Goal: Transaction & Acquisition: Purchase product/service

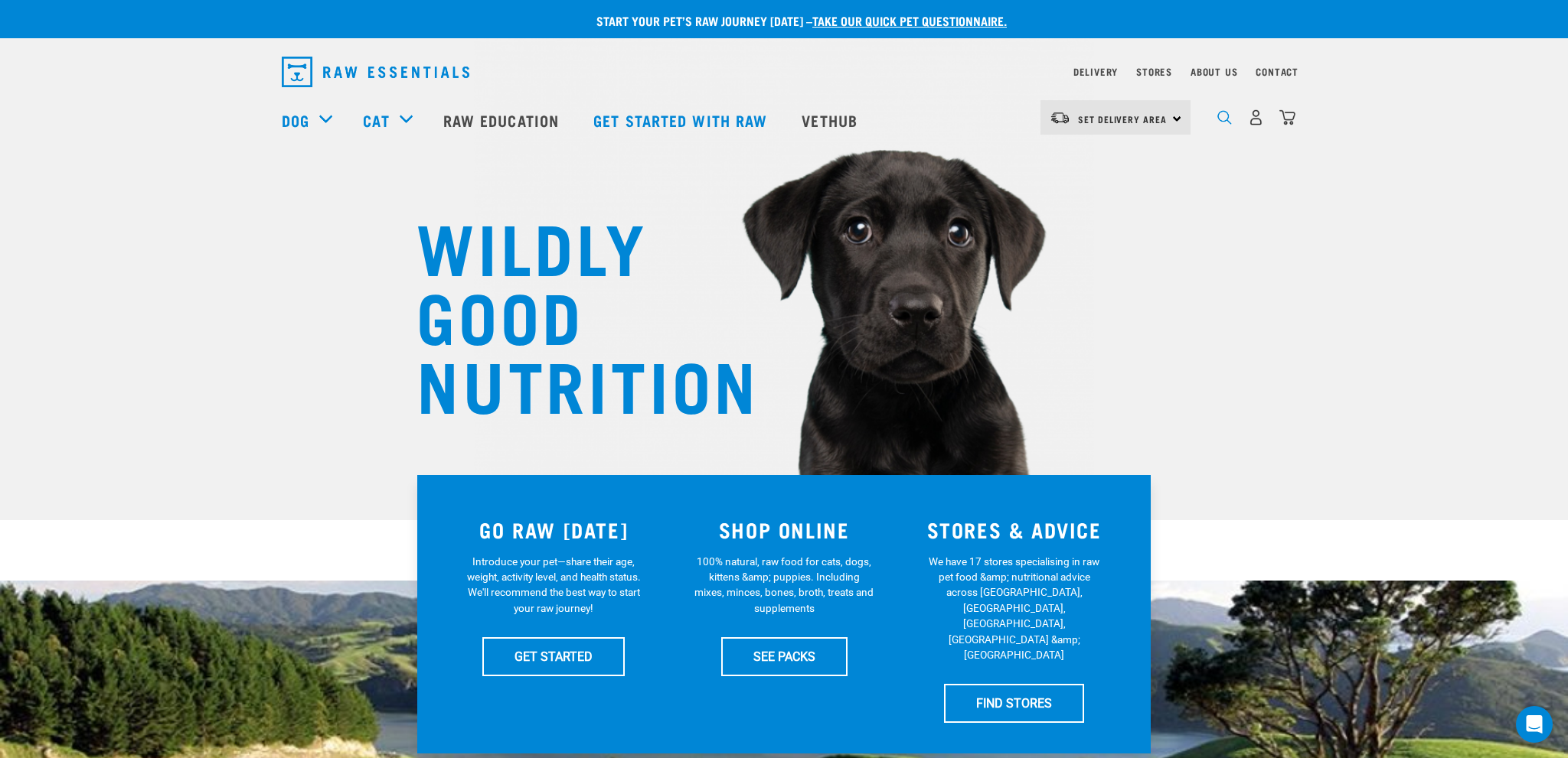
click at [1224, 122] on img "dropdown navigation" at bounding box center [1225, 117] width 14 height 14
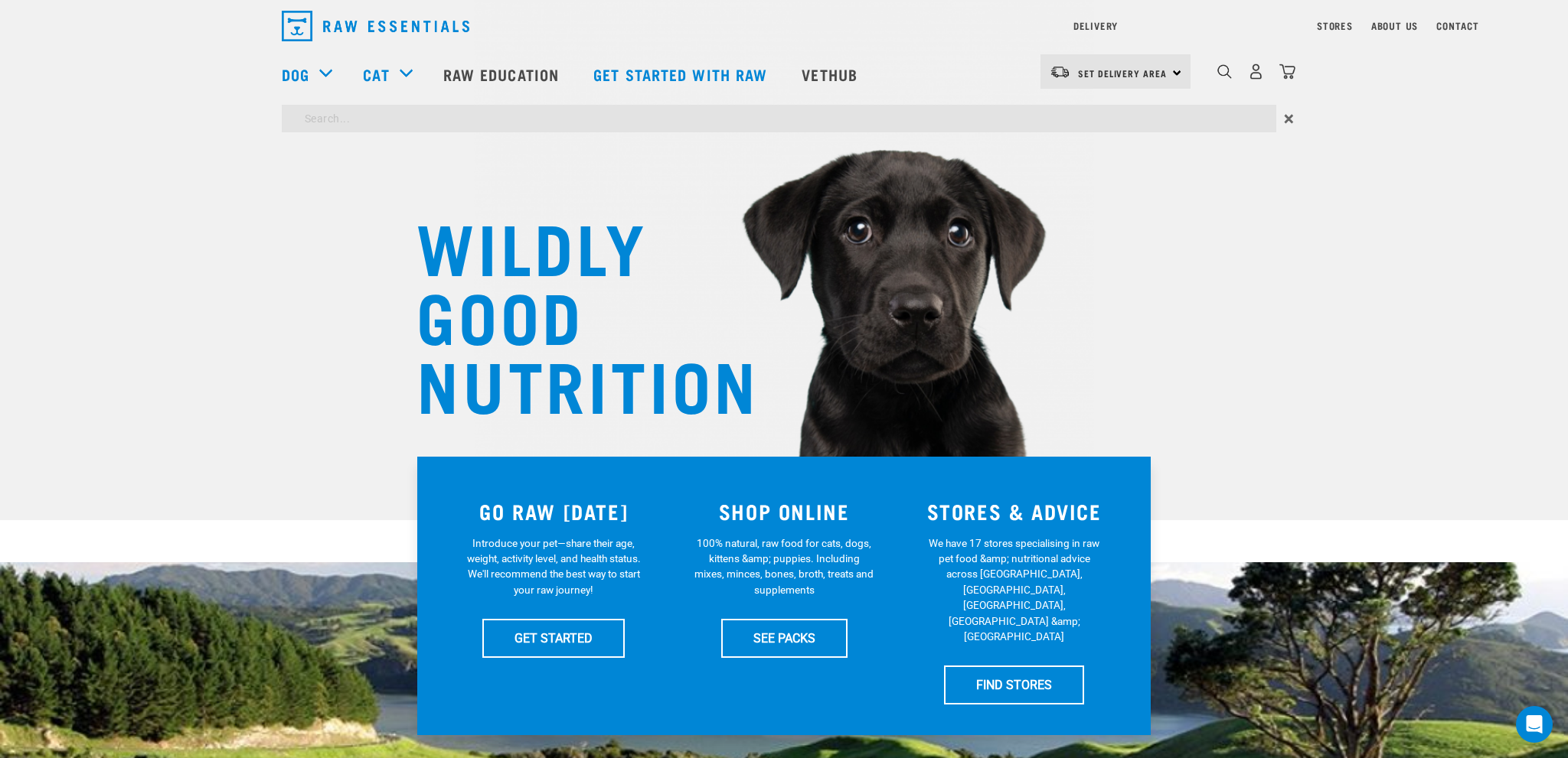
click at [350, 132] on input "search" at bounding box center [779, 118] width 994 height 28
click at [330, 128] on input "search" at bounding box center [779, 118] width 994 height 28
type input "venisoin muesli"
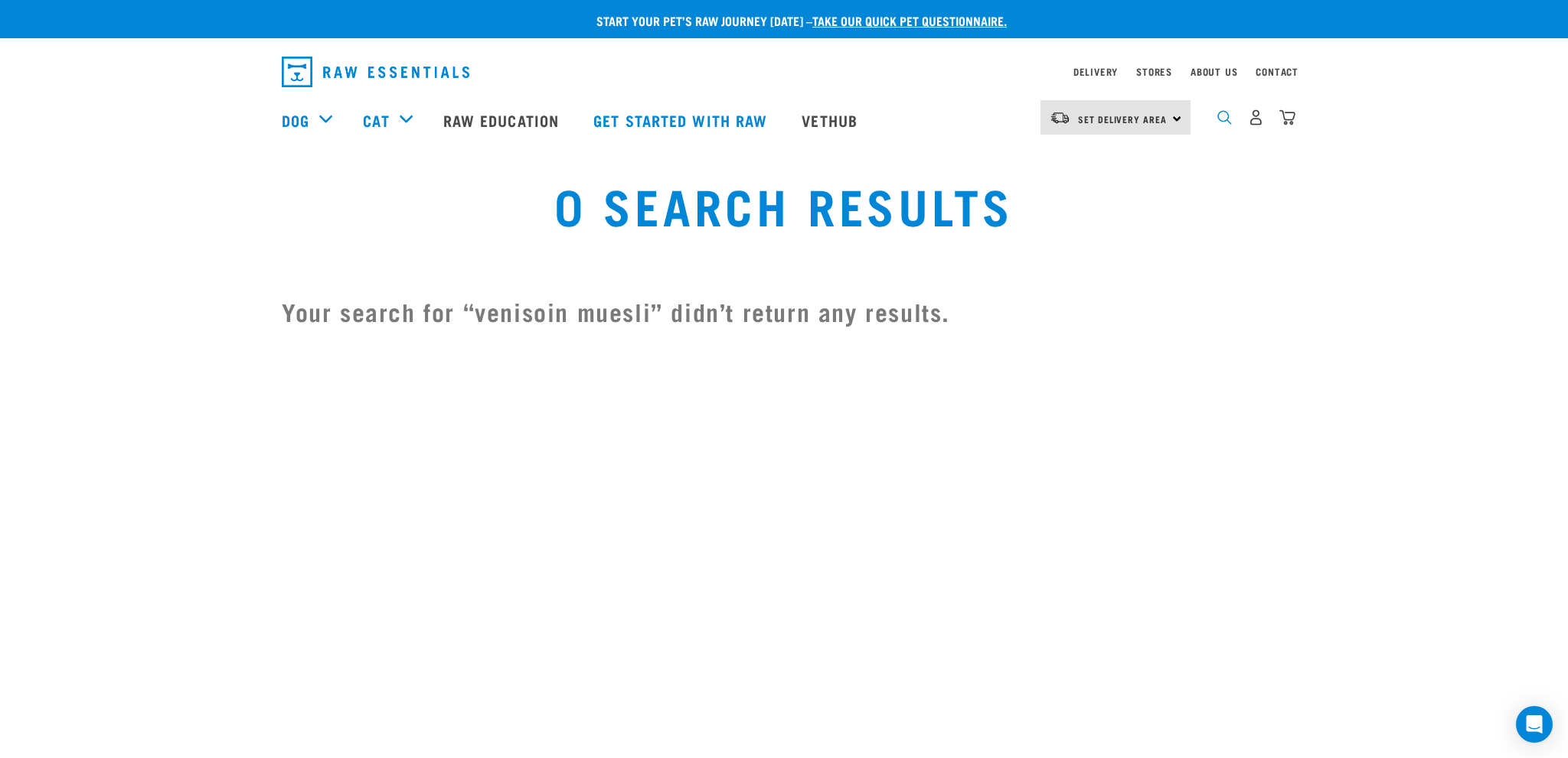
click at [1227, 122] on img "dropdown navigation" at bounding box center [1225, 117] width 14 height 14
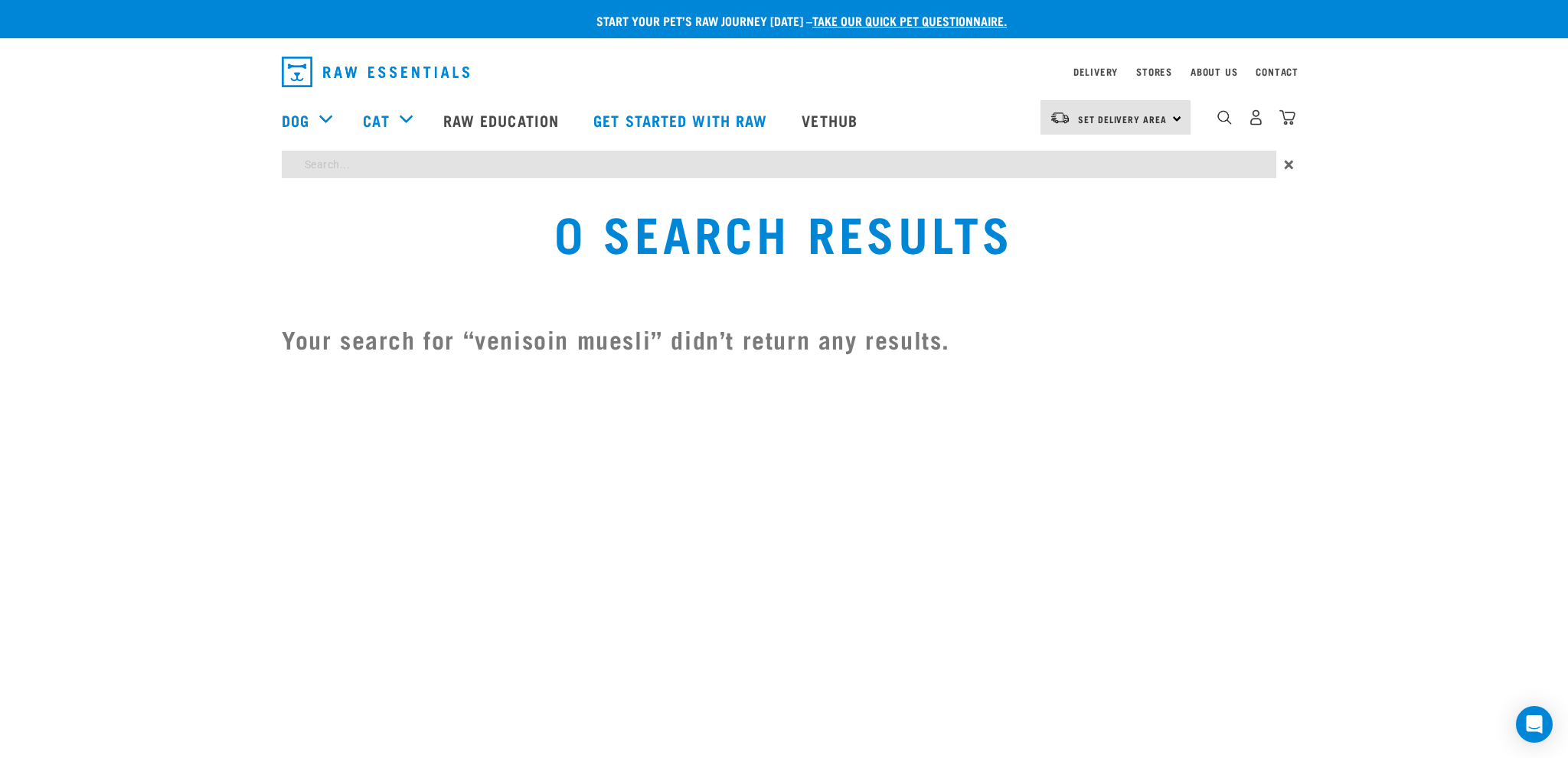
click at [385, 163] on input "search" at bounding box center [779, 164] width 994 height 28
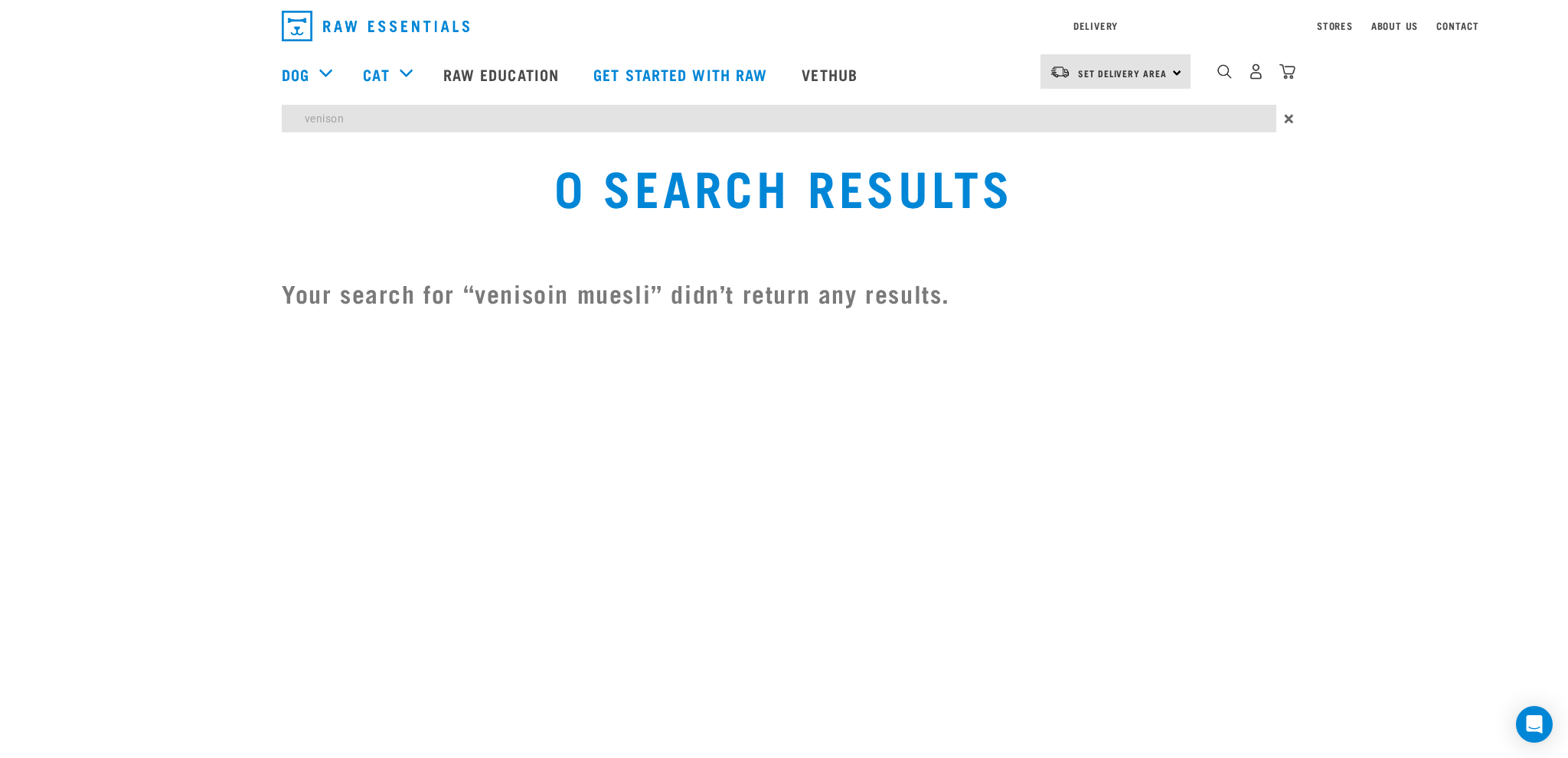
type input "venison"
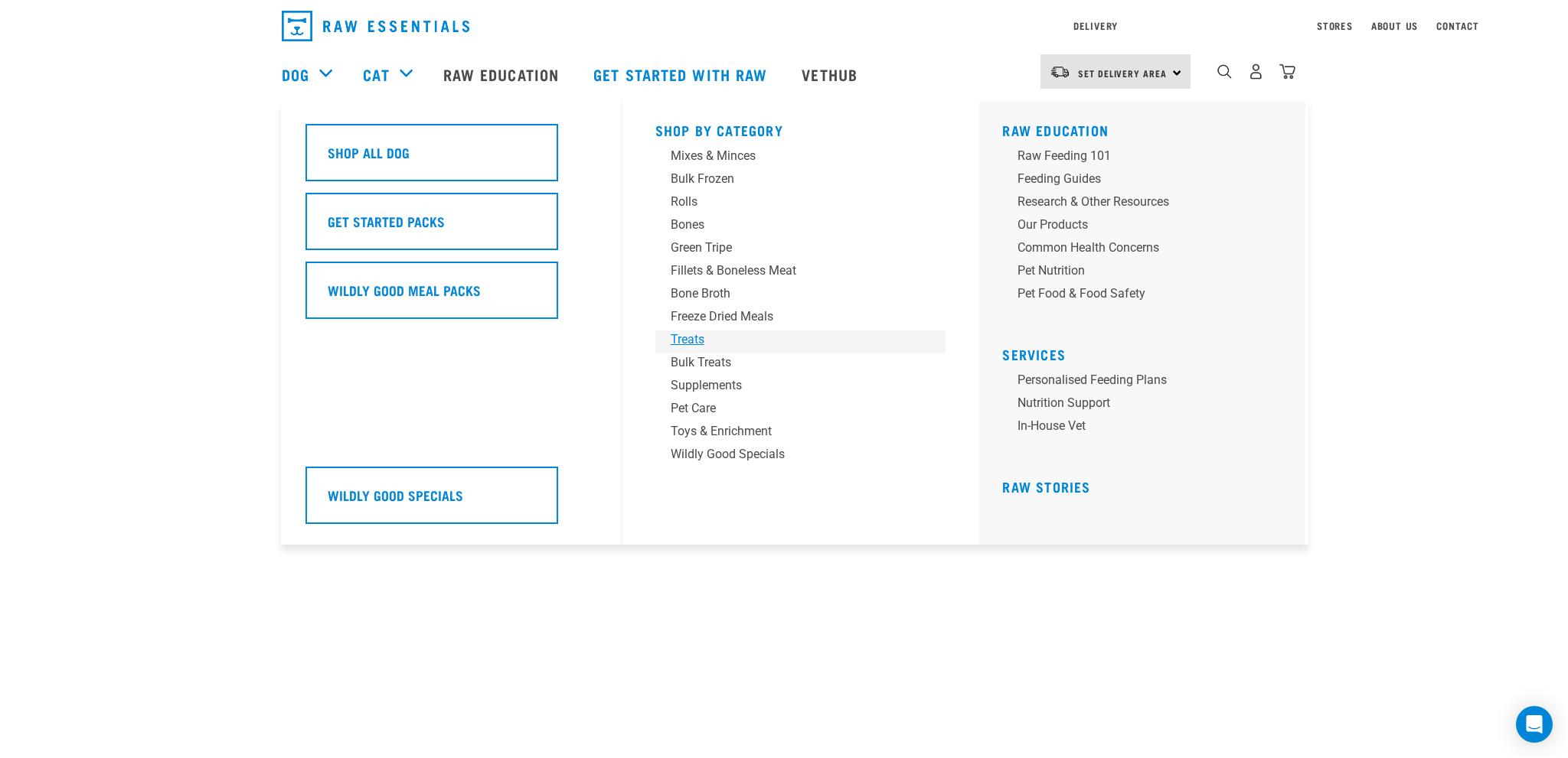
click at [684, 338] on div "Shop By Category Mixes & Minces Bulk Frozen Rolls Bones Green Tripe Bone Broth …" at bounding box center [800, 322] width 309 height 444
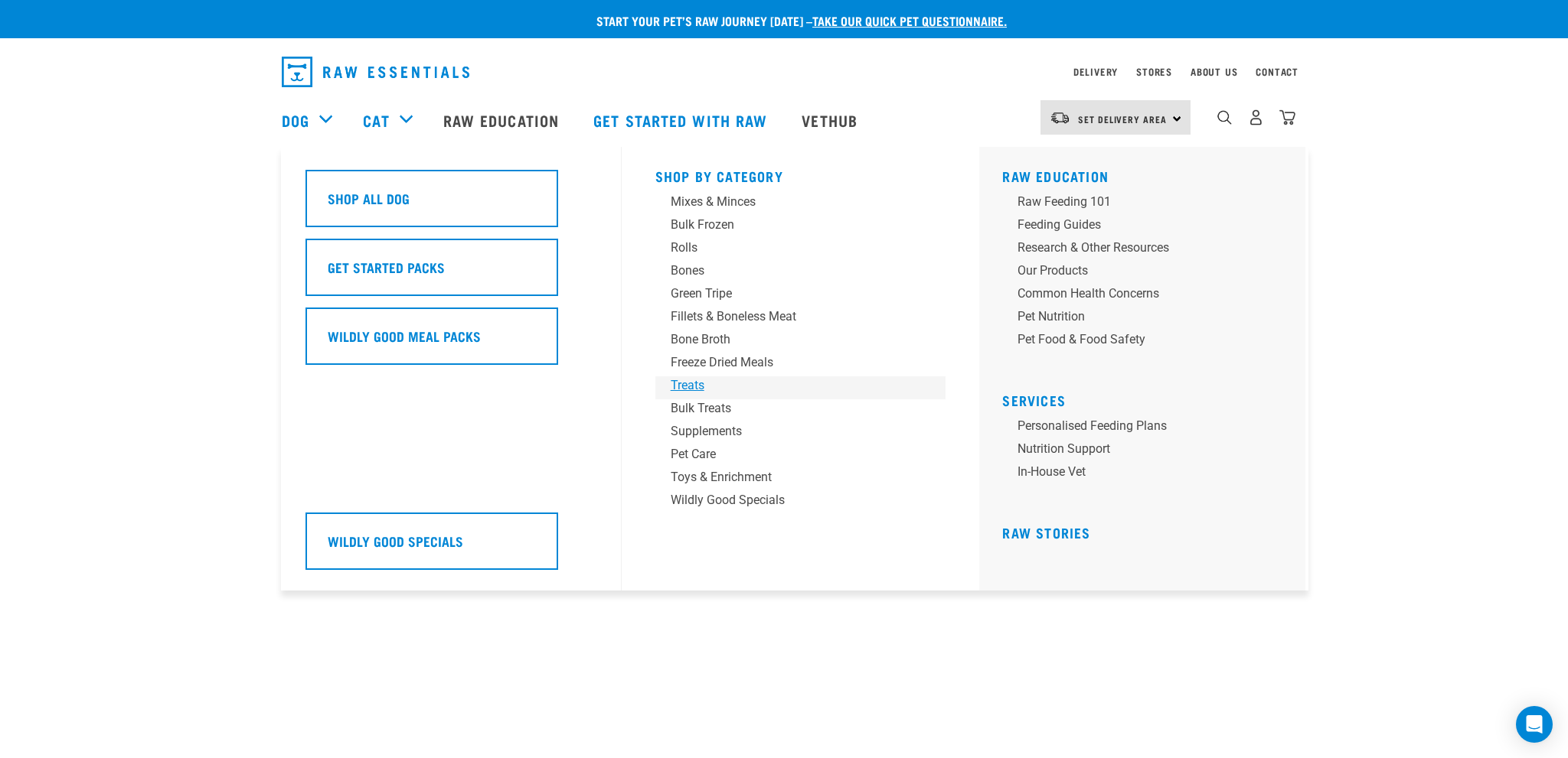
click at [686, 386] on div "Treats" at bounding box center [790, 385] width 239 height 18
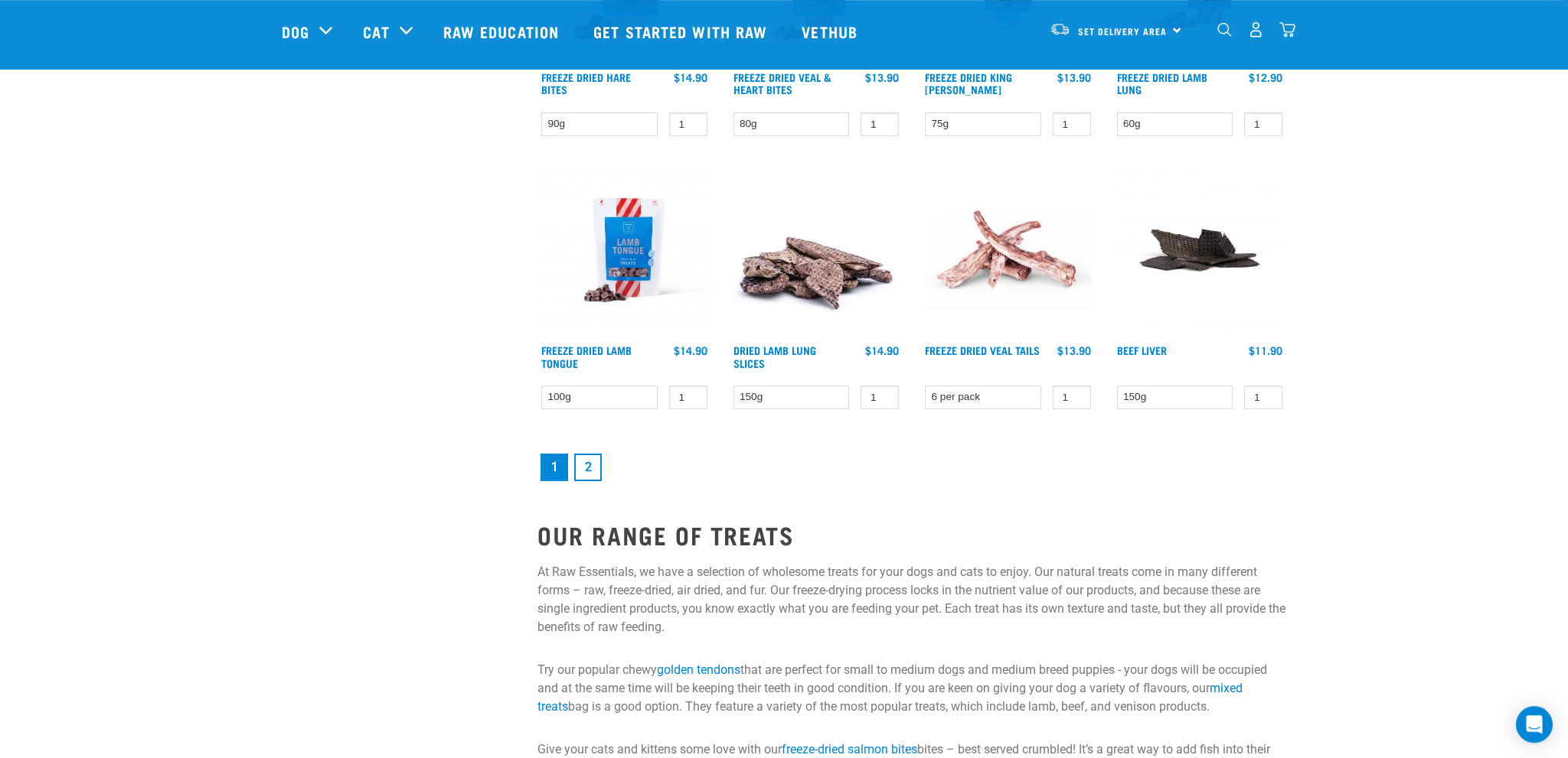
scroll to position [2020, 0]
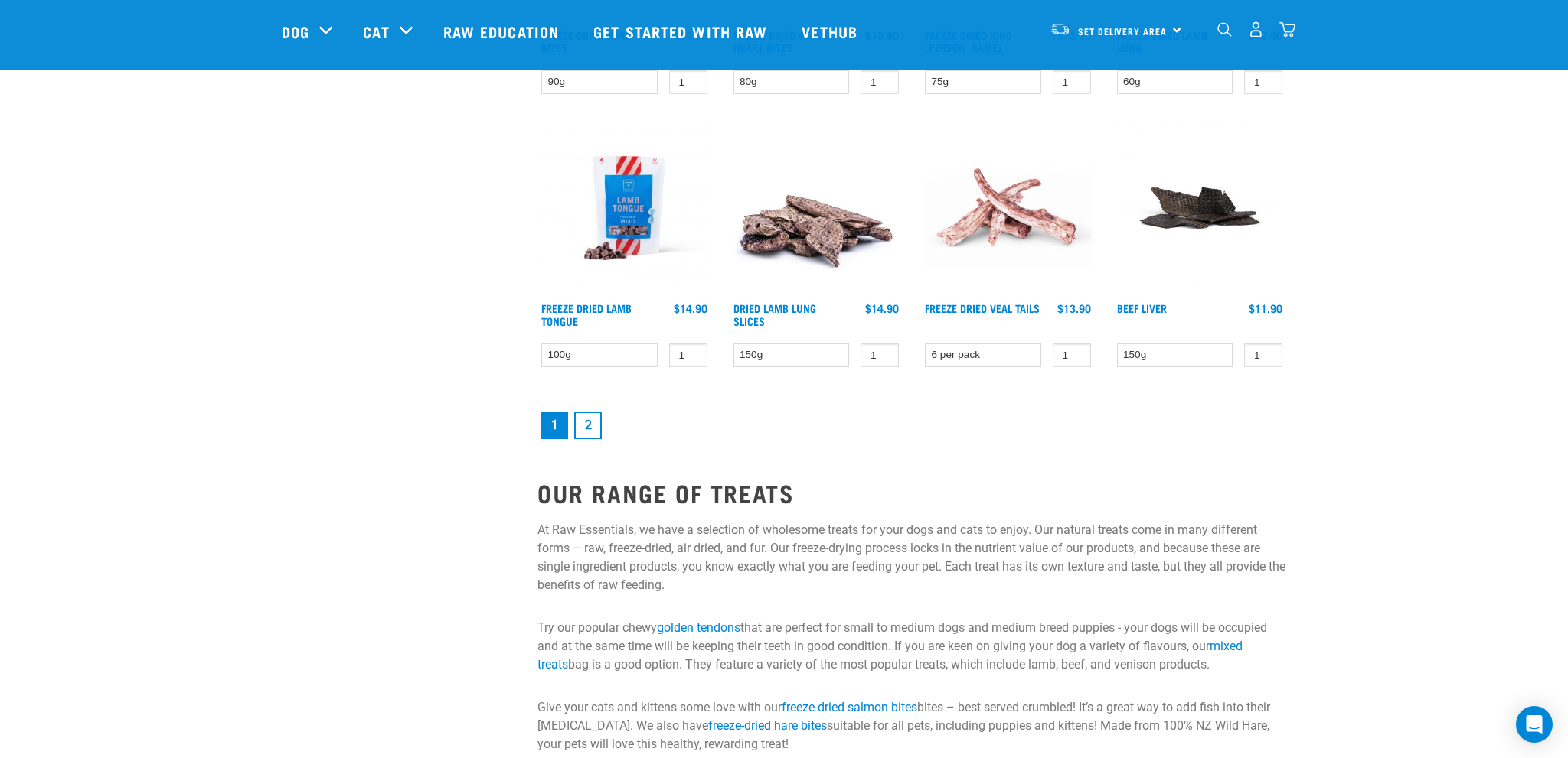
click at [584, 421] on link "2" at bounding box center [588, 425] width 28 height 28
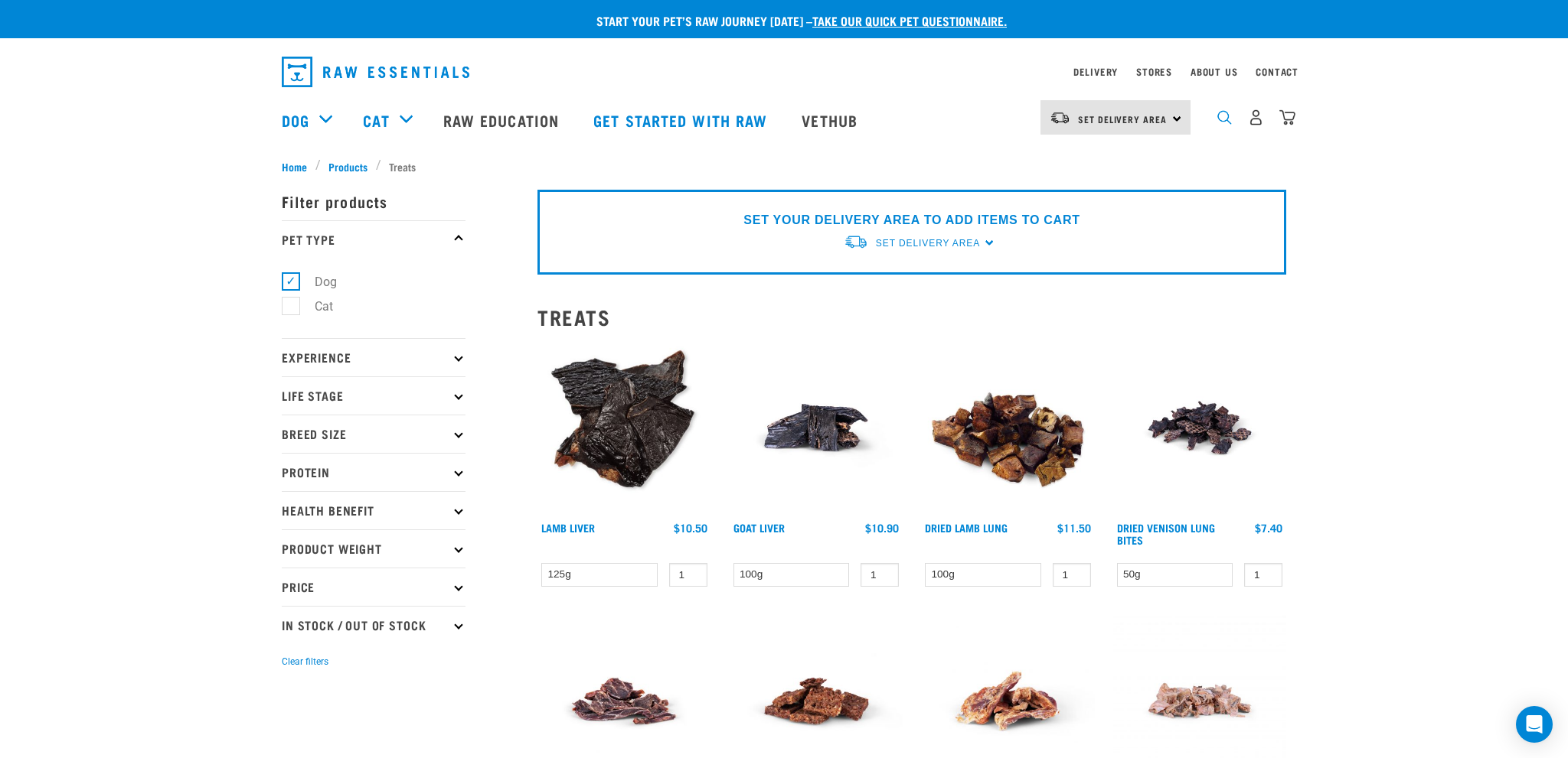
click at [1223, 125] on img "dropdown navigation" at bounding box center [1225, 117] width 14 height 14
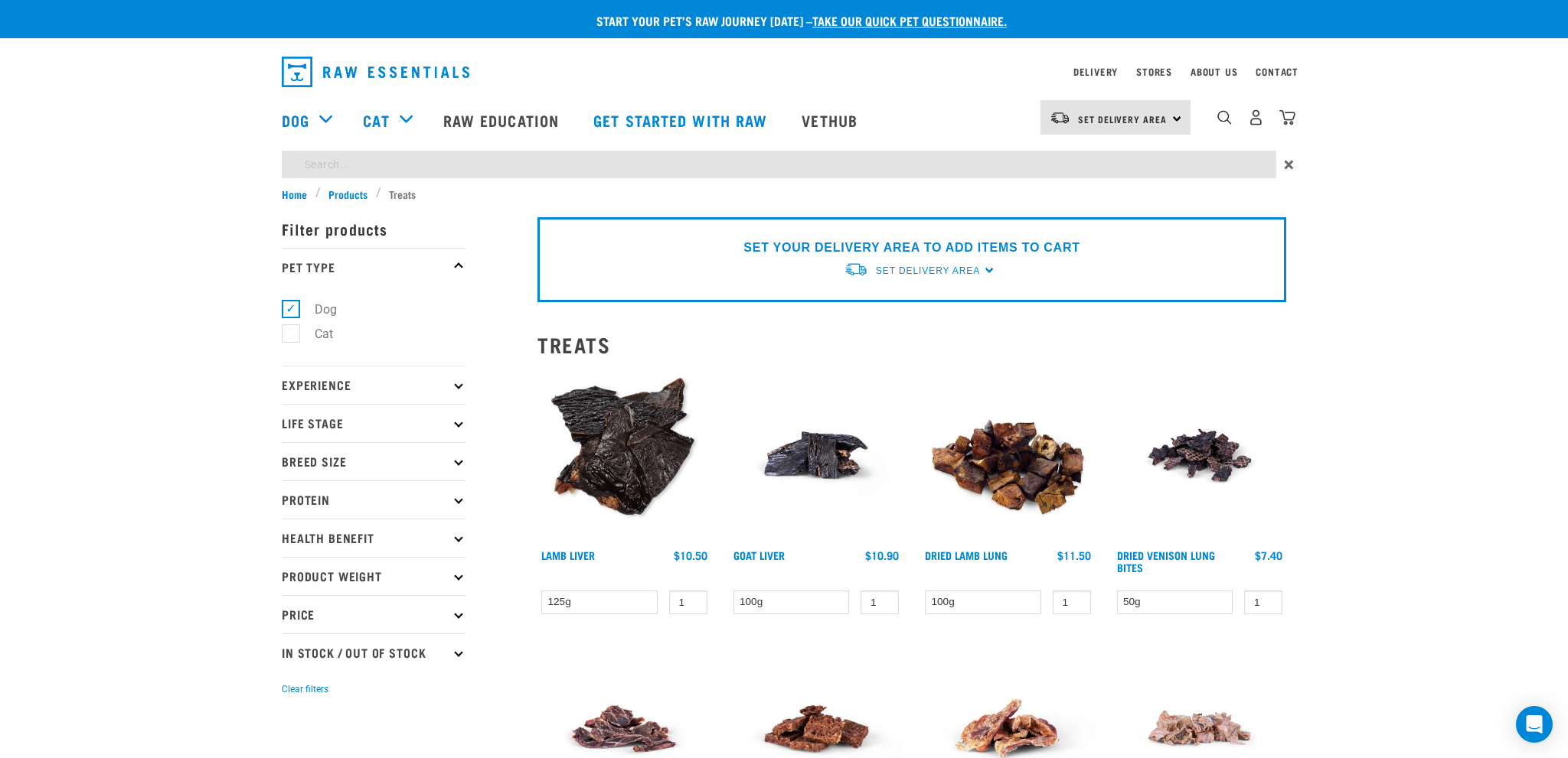
click at [323, 170] on input "search" at bounding box center [779, 164] width 994 height 28
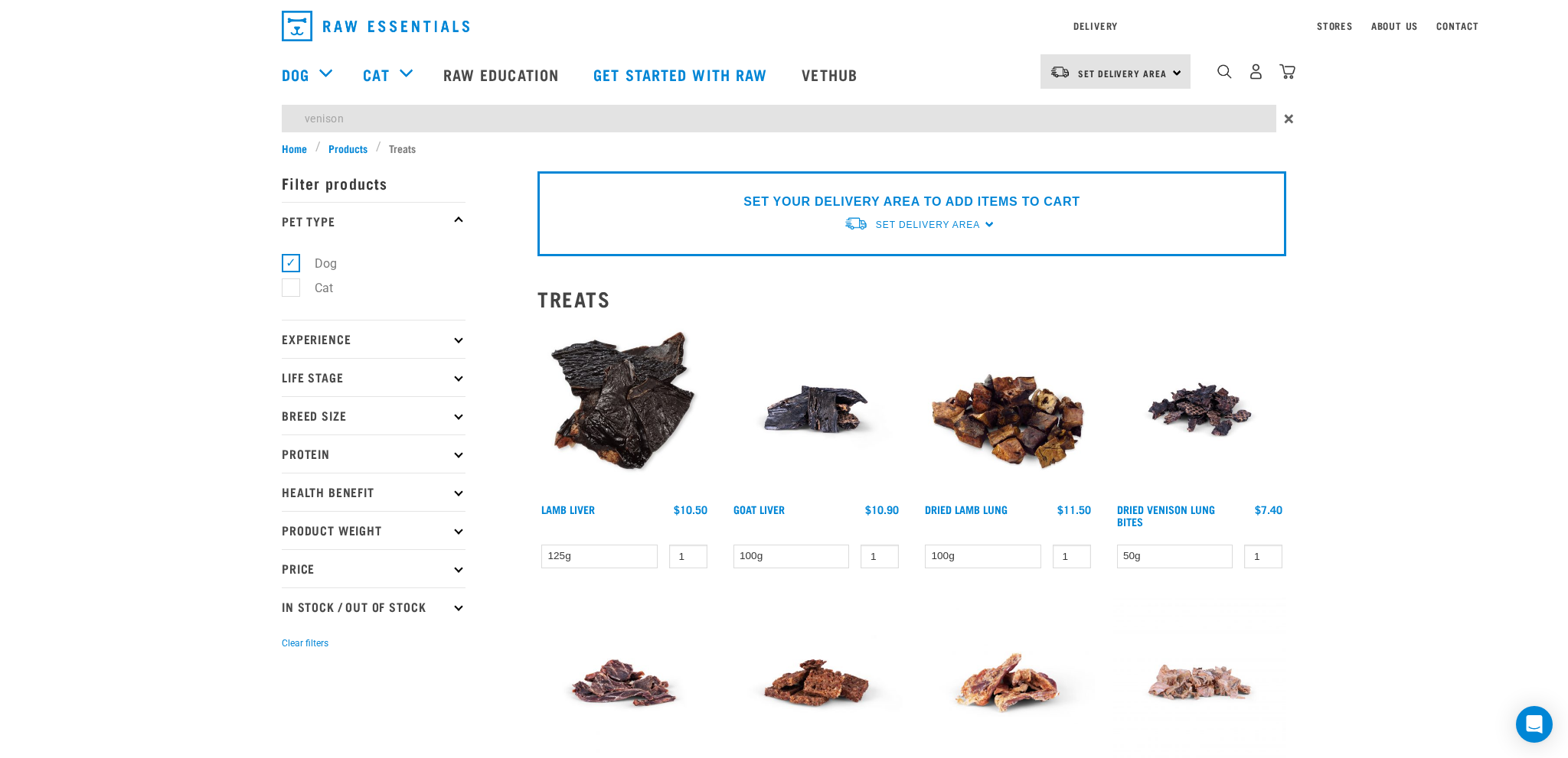
type input "venison"
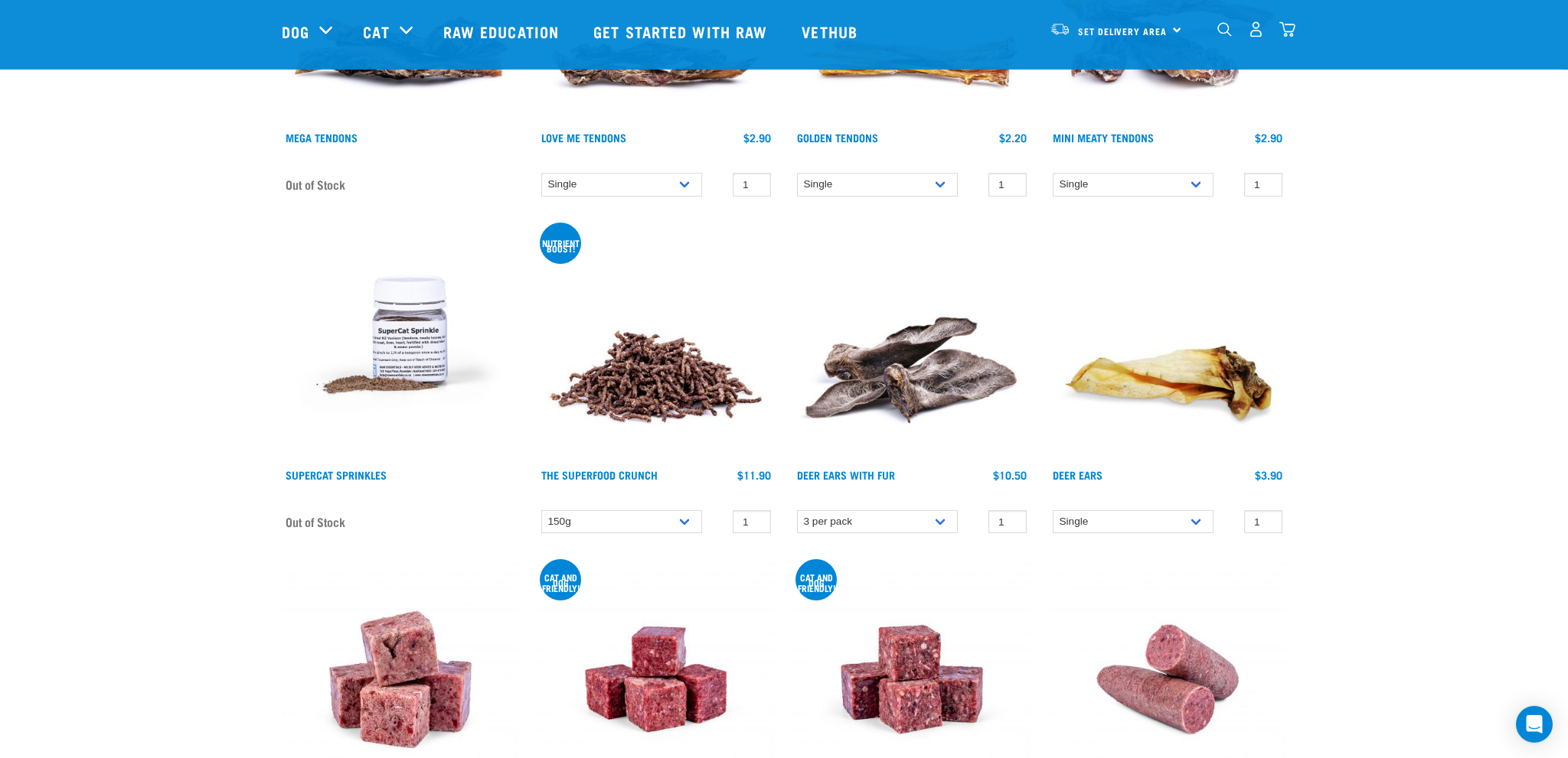
scroll to position [2748, 0]
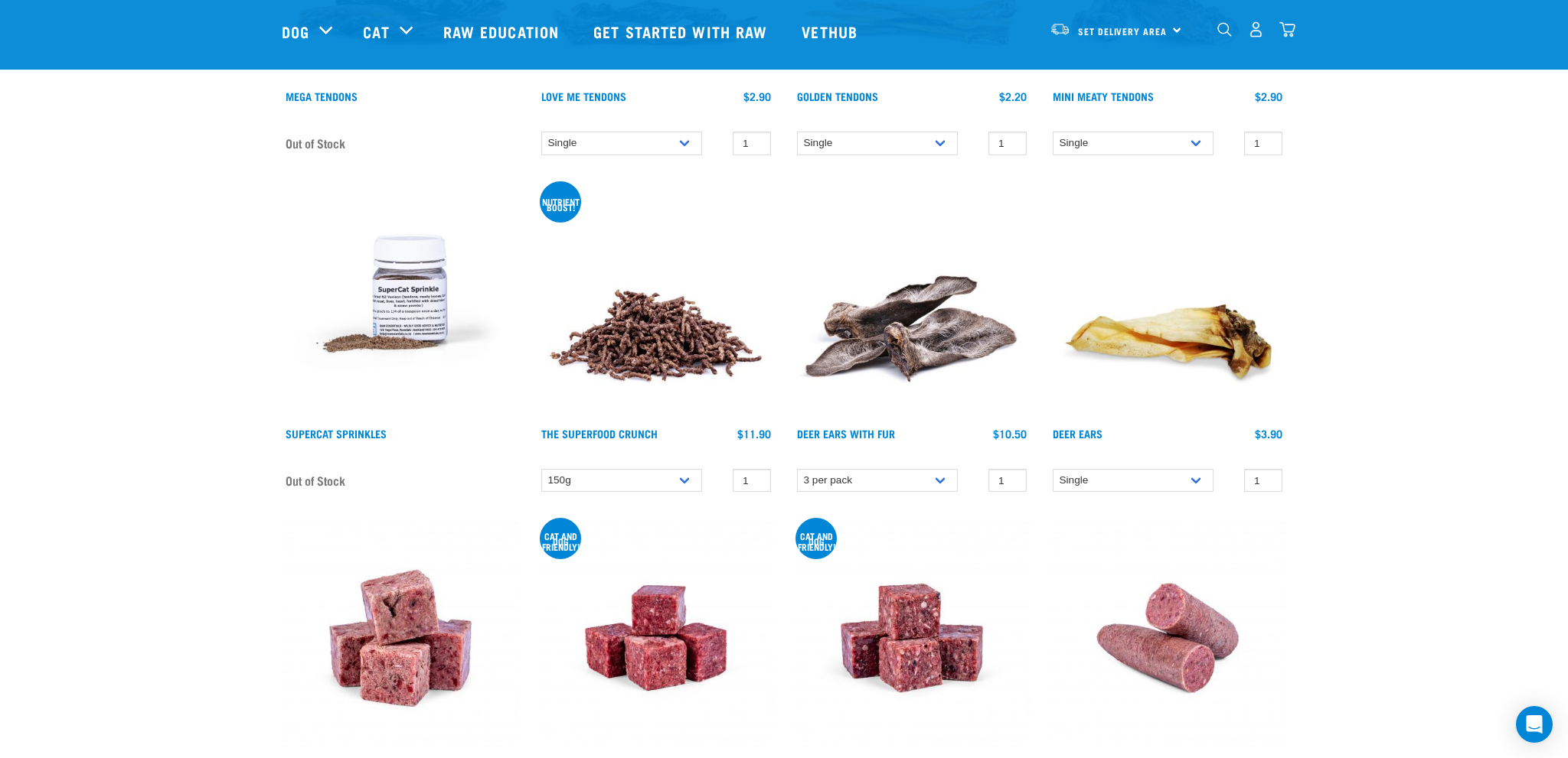
click at [640, 329] on img at bounding box center [657, 302] width 238 height 238
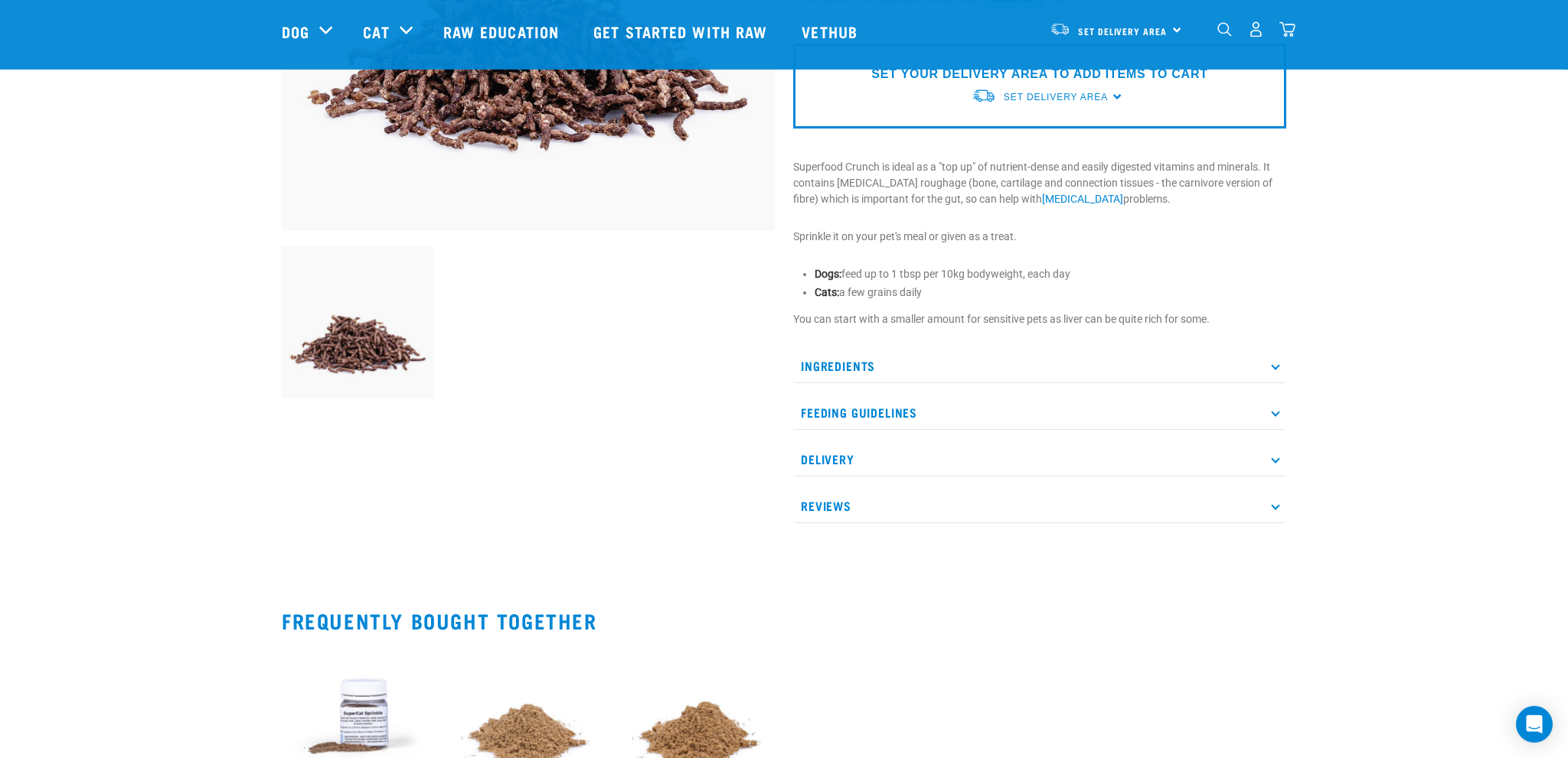
scroll to position [404, 0]
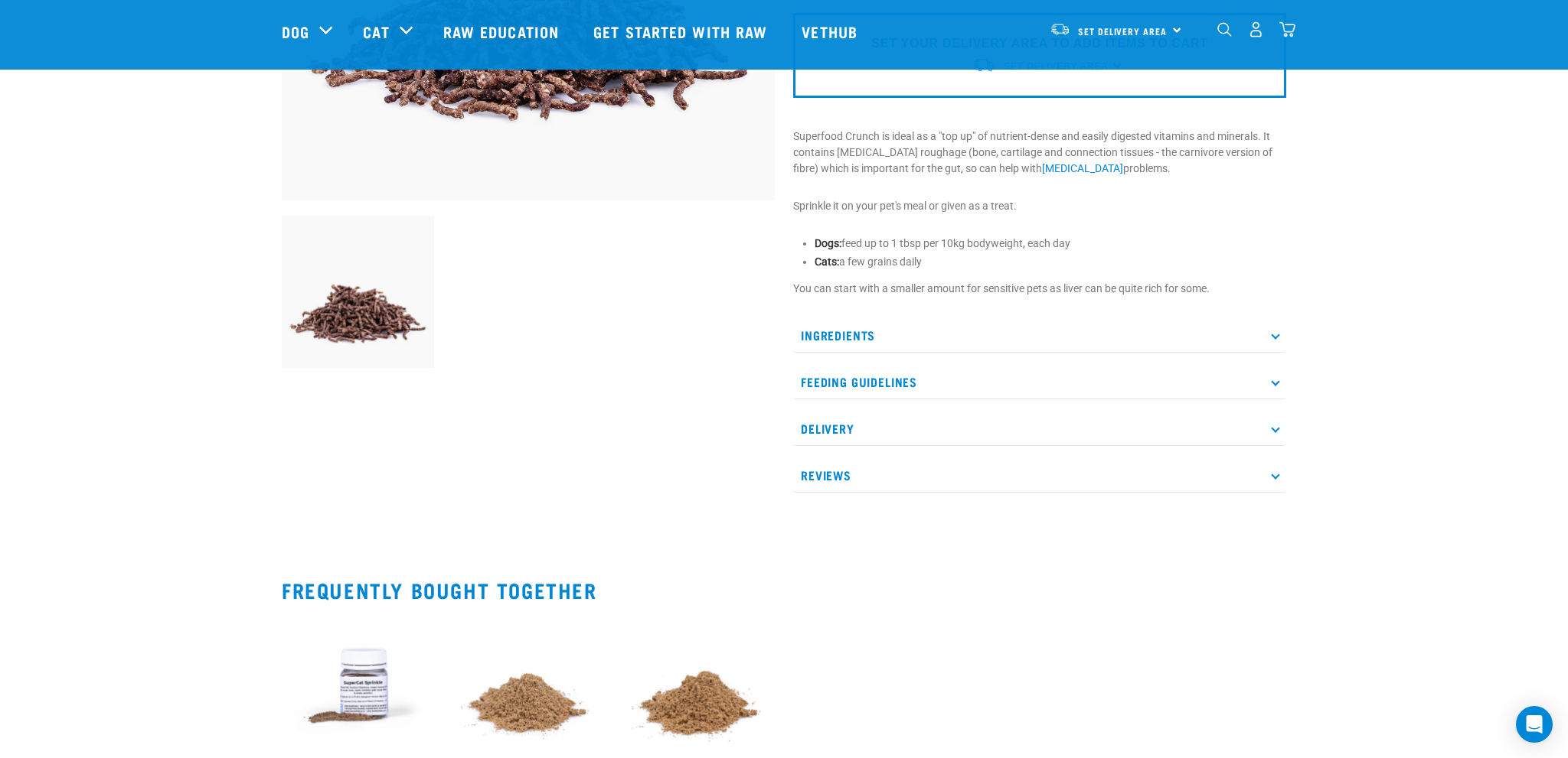
click at [820, 332] on p "Ingredients" at bounding box center [1039, 336] width 493 height 34
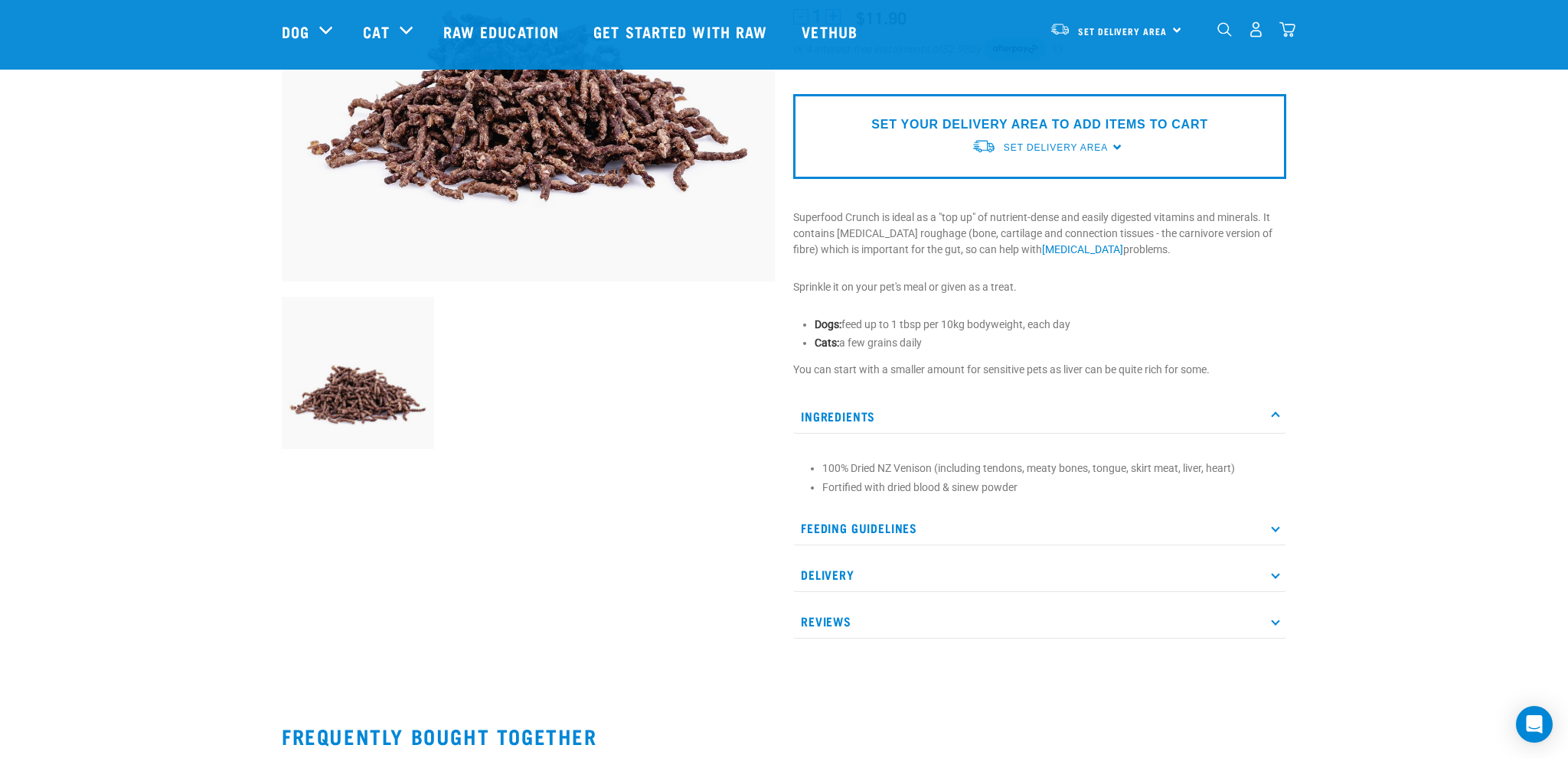
scroll to position [0, 0]
